Goal: Communication & Community: Participate in discussion

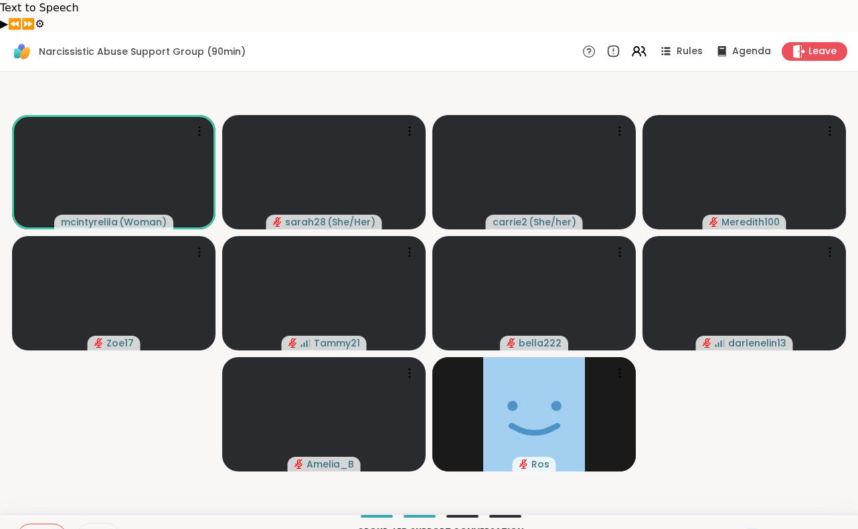
scroll to position [284, 0]
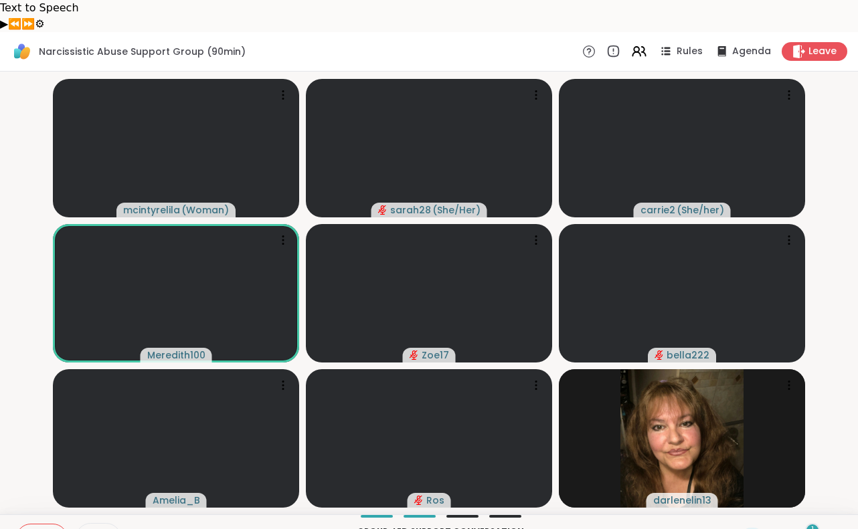
click at [33, 529] on icon at bounding box center [31, 539] width 12 height 12
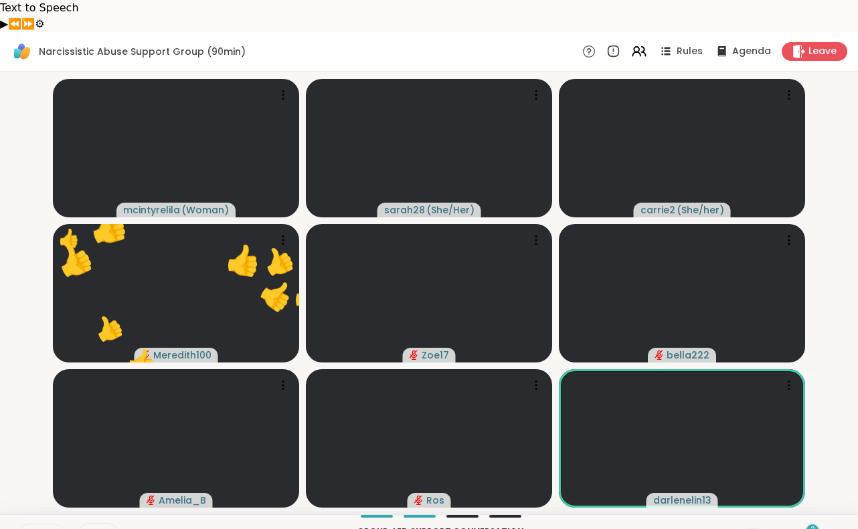
click at [785, 529] on icon at bounding box center [780, 538] width 17 height 17
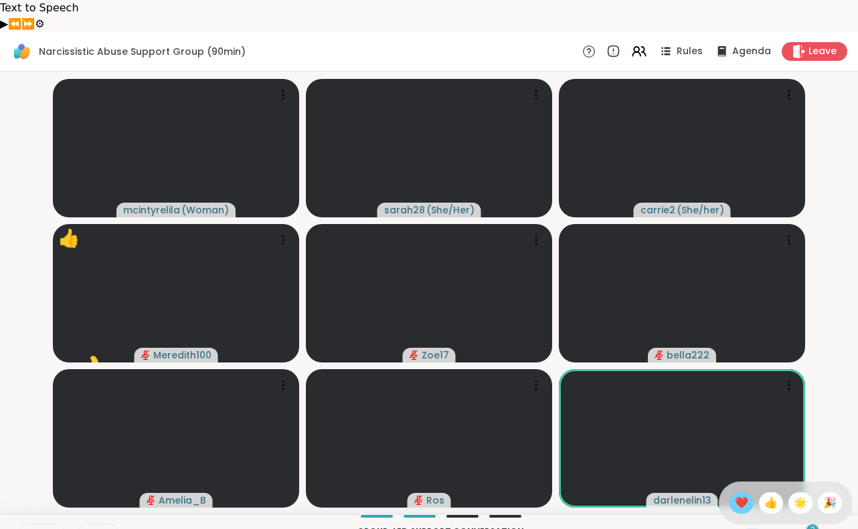
click at [748, 495] on span "❤️" at bounding box center [741, 503] width 13 height 16
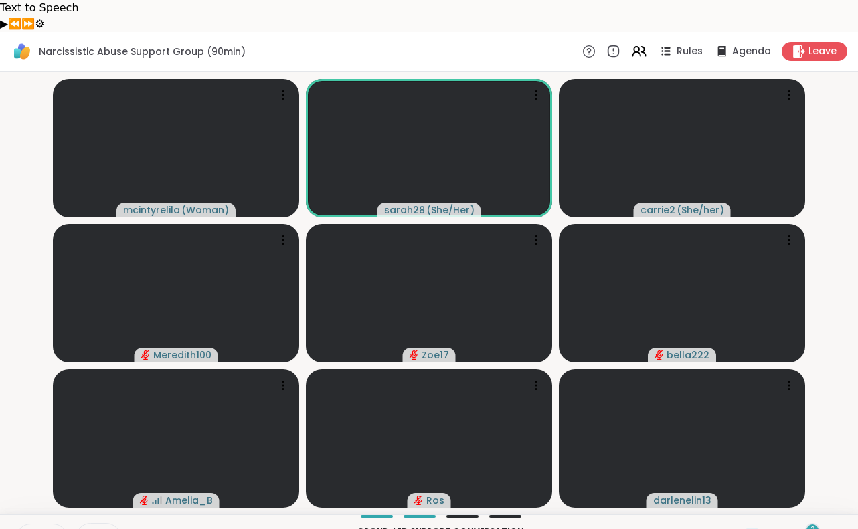
click at [30, 529] on icon at bounding box center [31, 539] width 12 height 12
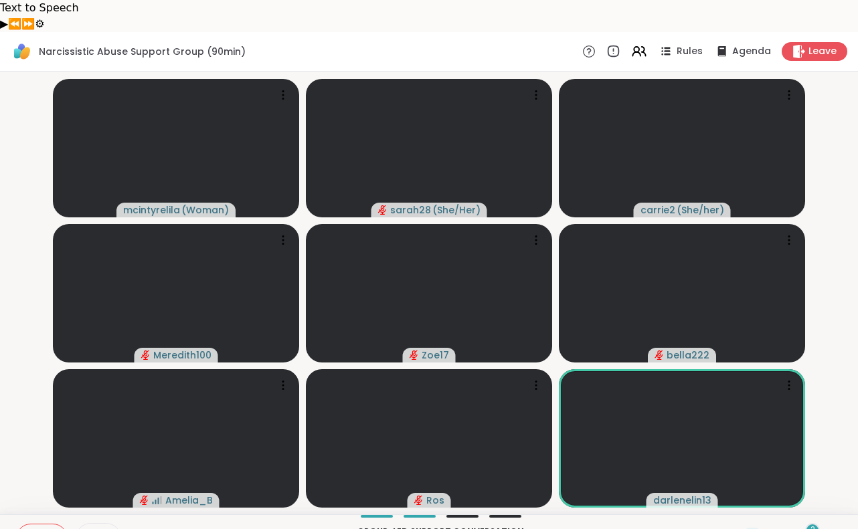
click at [30, 529] on icon at bounding box center [30, 538] width 9 height 9
click at [33, 529] on icon at bounding box center [29, 539] width 12 height 12
click at [35, 525] on button at bounding box center [29, 539] width 25 height 28
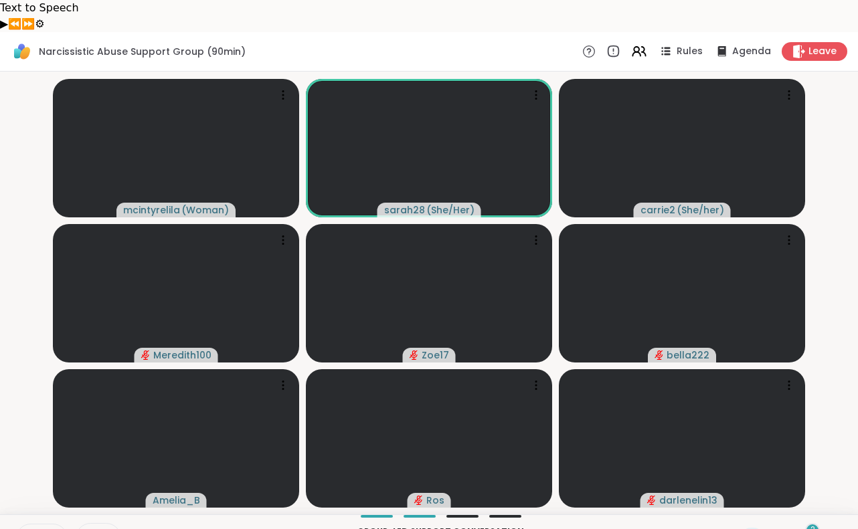
click at [36, 472] on video-player-container "[PERSON_NAME] ( Woman ) sarah28 ( She/Her ) carrie2 ( She/her ) Meredith100 Zoe…" at bounding box center [429, 293] width 842 height 432
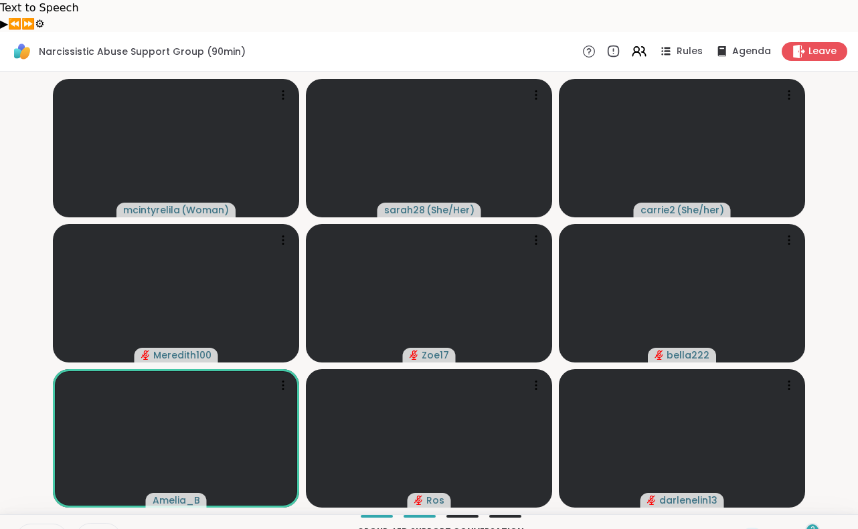
click at [29, 529] on icon at bounding box center [30, 539] width 7 height 4
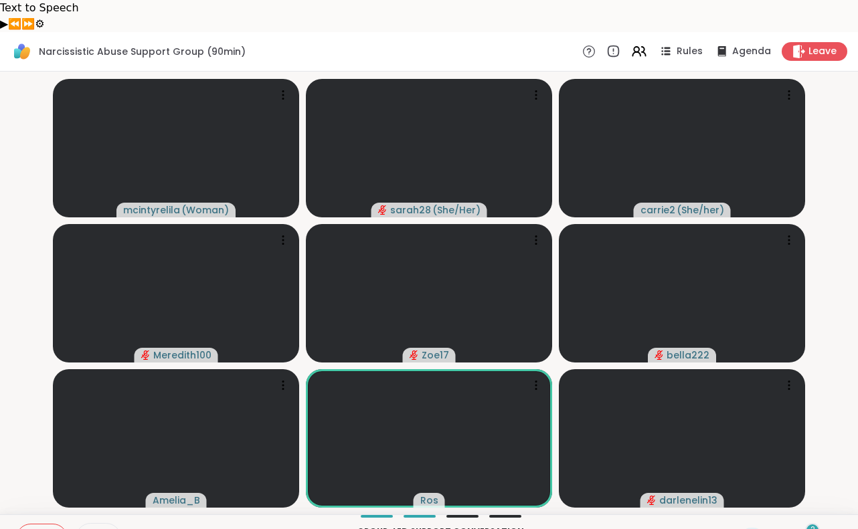
click at [27, 525] on button at bounding box center [29, 539] width 25 height 28
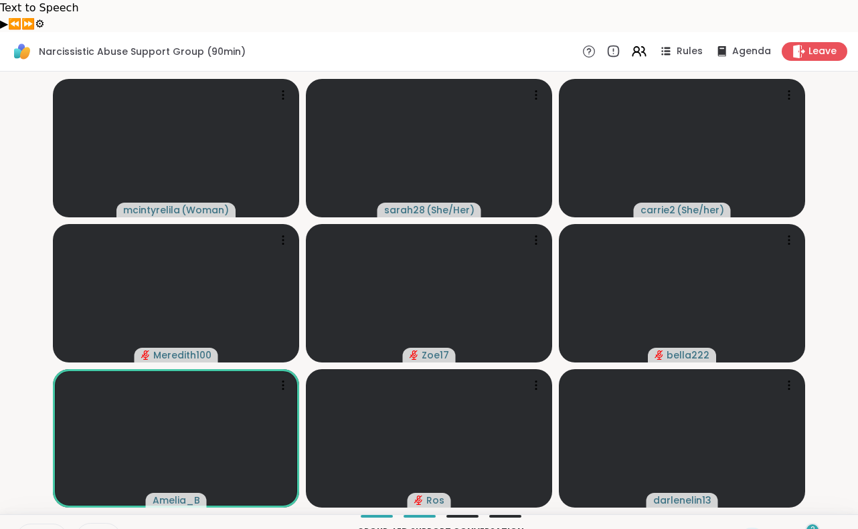
click at [27, 525] on button at bounding box center [29, 539] width 25 height 28
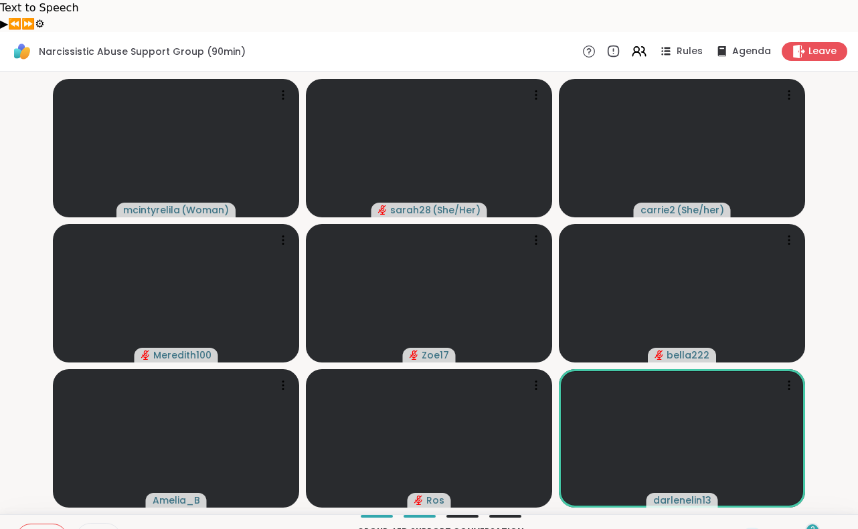
click at [27, 525] on button at bounding box center [29, 539] width 25 height 28
click at [29, 529] on icon at bounding box center [31, 539] width 12 height 12
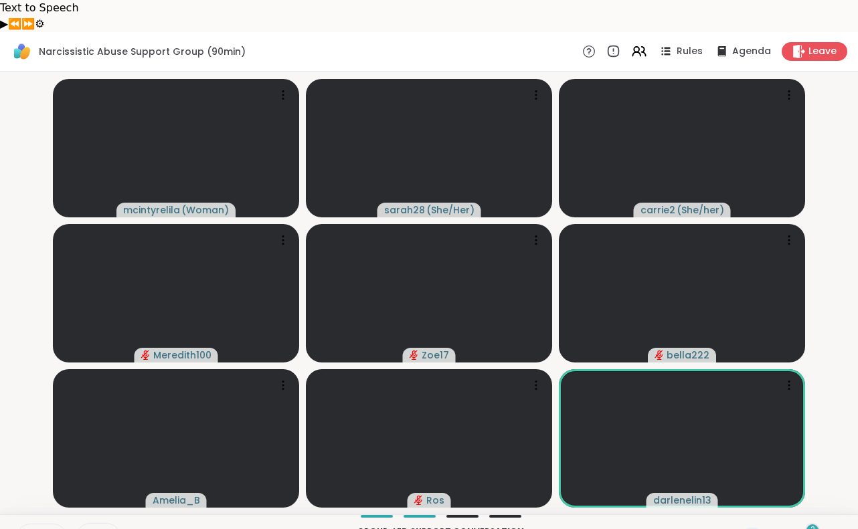
click at [31, 529] on icon at bounding box center [31, 539] width 12 height 12
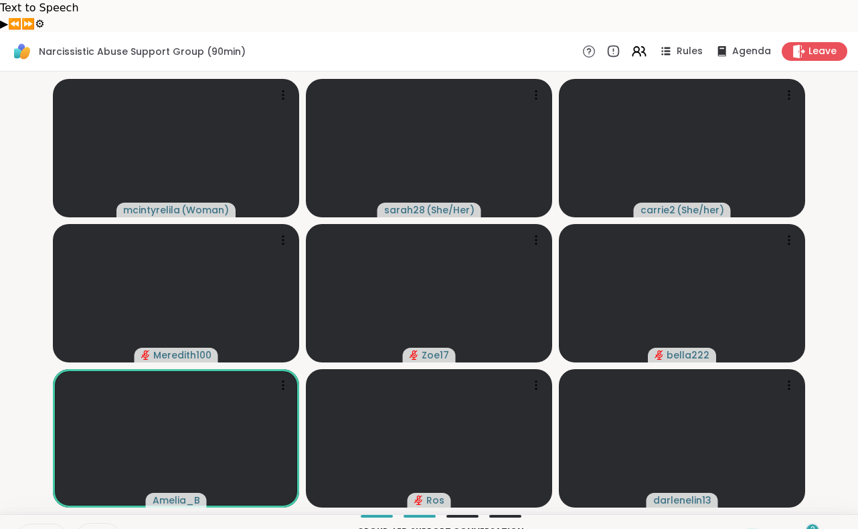
click at [31, 529] on icon at bounding box center [31, 539] width 12 height 12
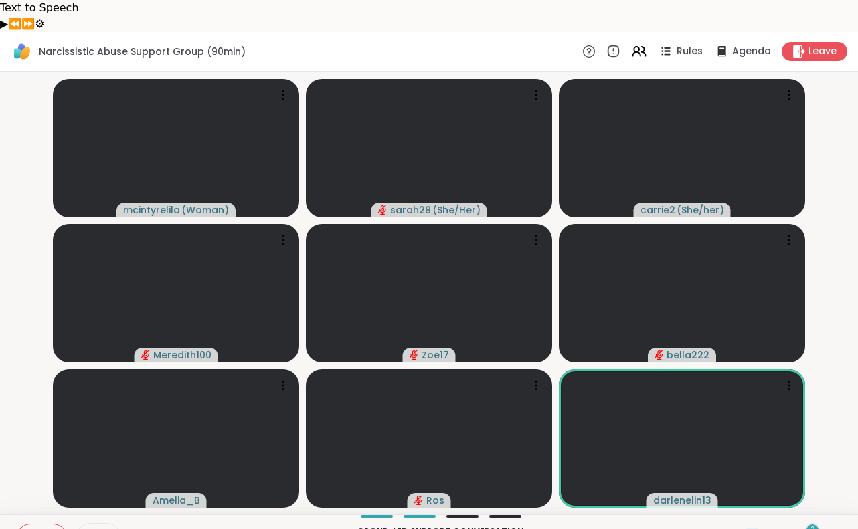
click at [31, 529] on icon at bounding box center [31, 539] width 12 height 12
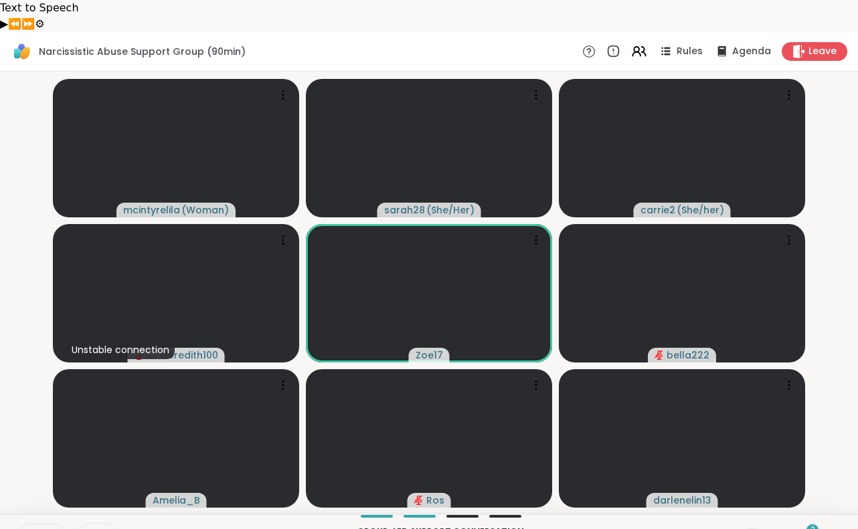
click at [22, 525] on button at bounding box center [29, 539] width 25 height 28
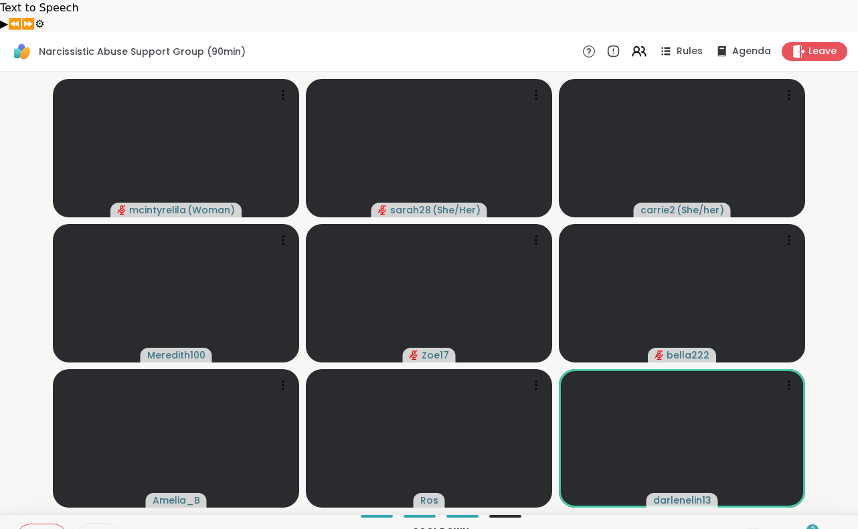
click at [34, 529] on icon at bounding box center [30, 538] width 9 height 9
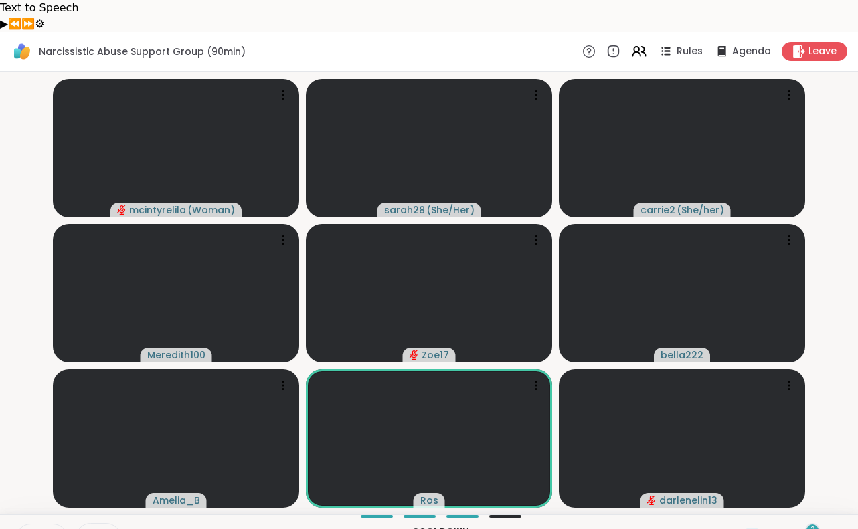
click at [33, 471] on video-player-container "[PERSON_NAME] ( Woman ) sarah28 ( She/Her ) carrie2 ( She/her ) Meredith100 Zoe…" at bounding box center [429, 293] width 842 height 432
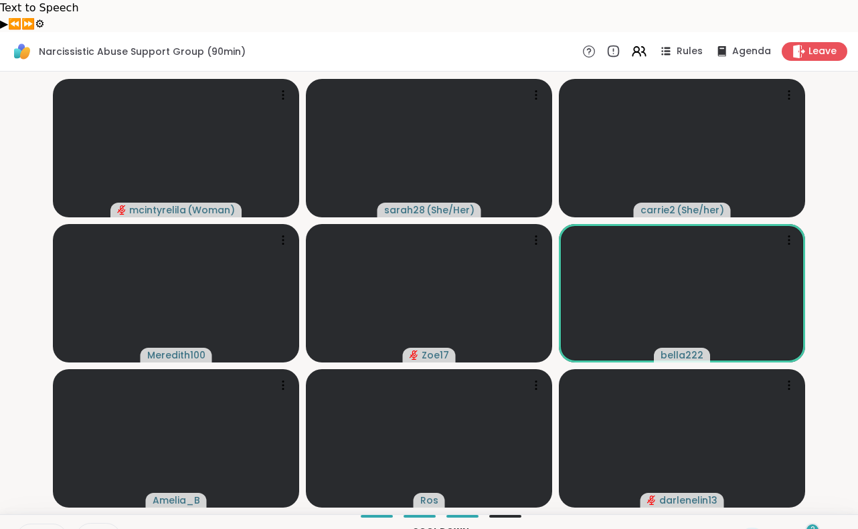
click at [30, 529] on icon at bounding box center [31, 539] width 12 height 12
click at [35, 529] on icon at bounding box center [31, 539] width 12 height 12
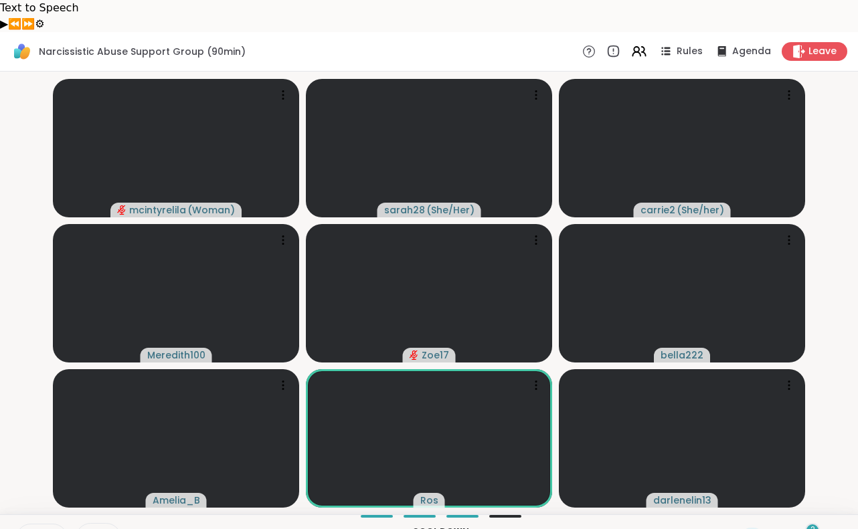
click at [27, 525] on button at bounding box center [29, 539] width 25 height 28
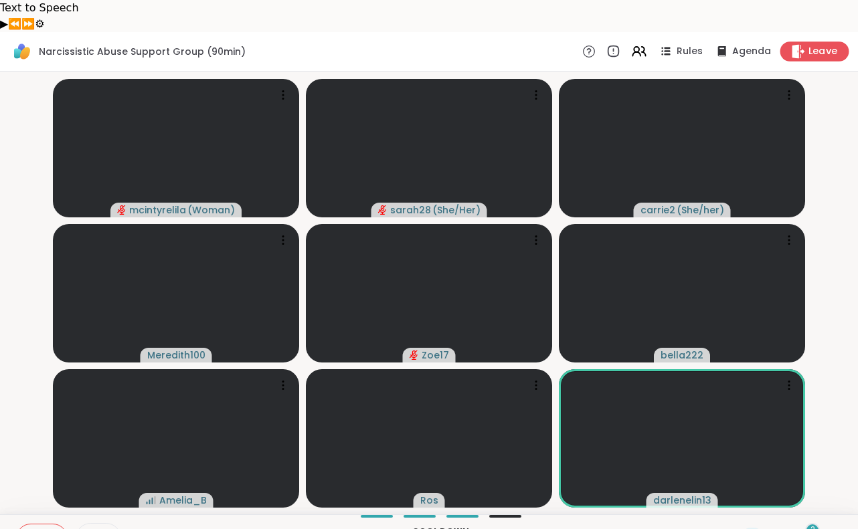
click at [825, 45] on span "Leave" at bounding box center [823, 52] width 29 height 14
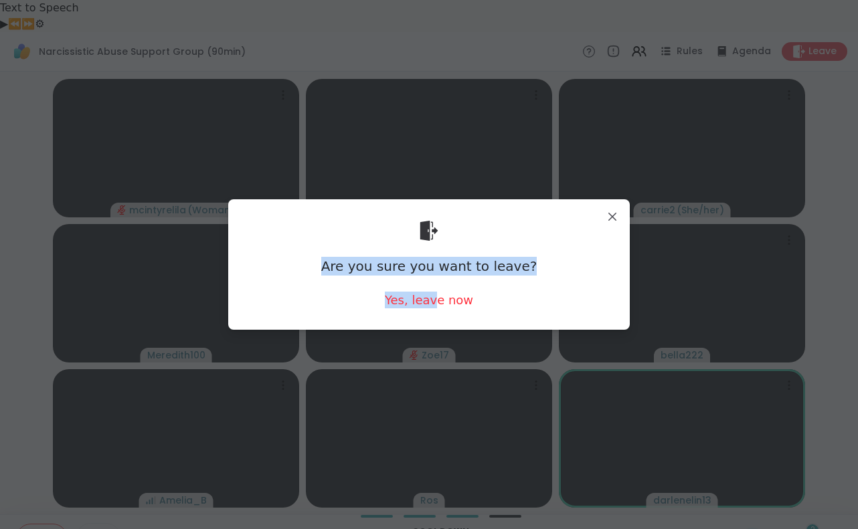
drag, startPoint x: 438, startPoint y: 294, endPoint x: 802, endPoint y: 160, distance: 387.9
type textarea "**********"
click at [801, 160] on div "Are you sure you want to leave? Yes, leave now" at bounding box center [429, 264] width 842 height 529
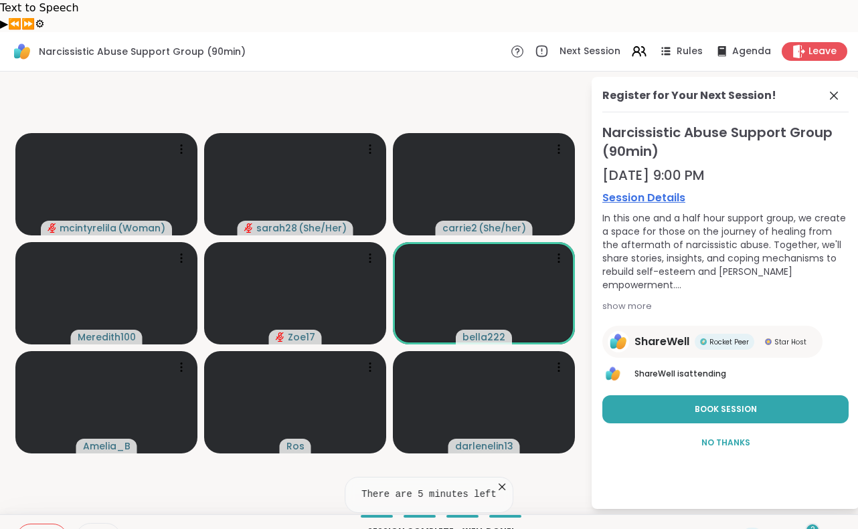
click at [783, 529] on icon at bounding box center [780, 538] width 17 height 17
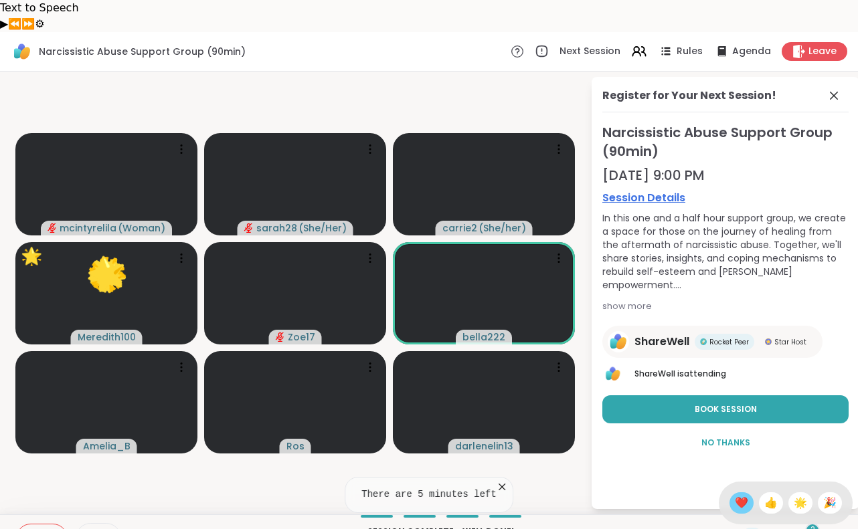
click at [748, 495] on span "❤️" at bounding box center [741, 503] width 13 height 16
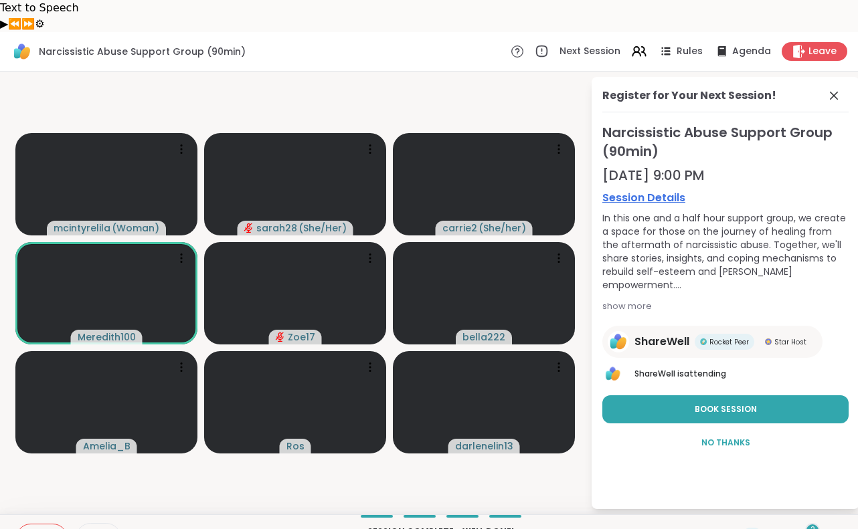
click at [27, 529] on icon at bounding box center [30, 538] width 9 height 9
click at [33, 529] on icon at bounding box center [30, 539] width 7 height 4
